Goal: Navigation & Orientation: Find specific page/section

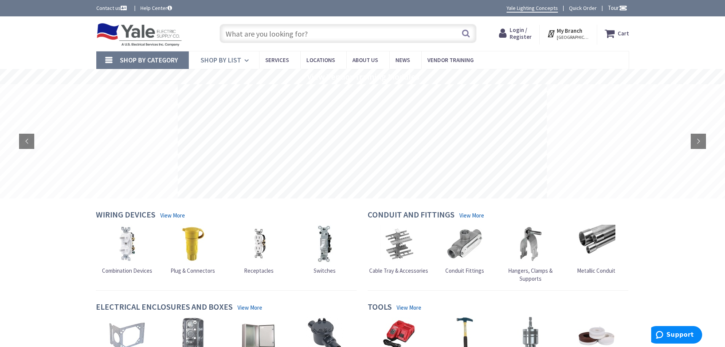
click at [230, 59] on span "Shop By List" at bounding box center [220, 60] width 41 height 9
click at [215, 60] on span "Shop By List" at bounding box center [220, 60] width 41 height 9
click at [243, 58] on link "Shop By List" at bounding box center [224, 60] width 70 height 18
click at [239, 60] on span "Shop By List" at bounding box center [220, 60] width 41 height 9
click at [325, 57] on span "Locations" at bounding box center [320, 59] width 29 height 7
